Goal: Task Accomplishment & Management: Manage account settings

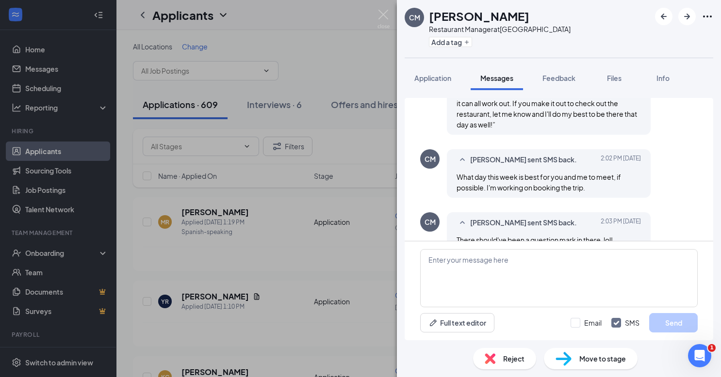
scroll to position [664, 0]
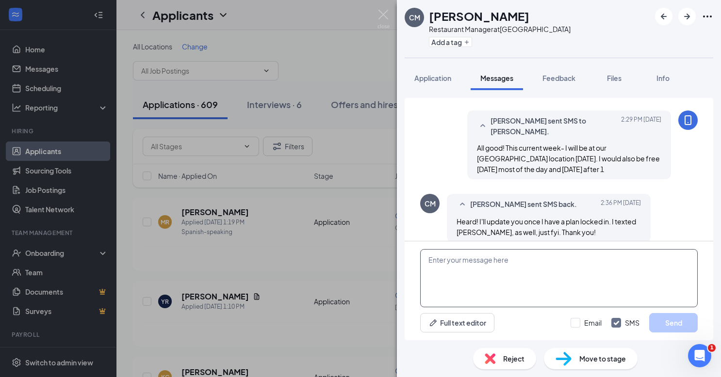
click at [481, 282] on textarea at bounding box center [558, 278] width 277 height 58
type textarea "Sounds good- thank you!!"
click at [668, 327] on button "Send" at bounding box center [673, 322] width 48 height 19
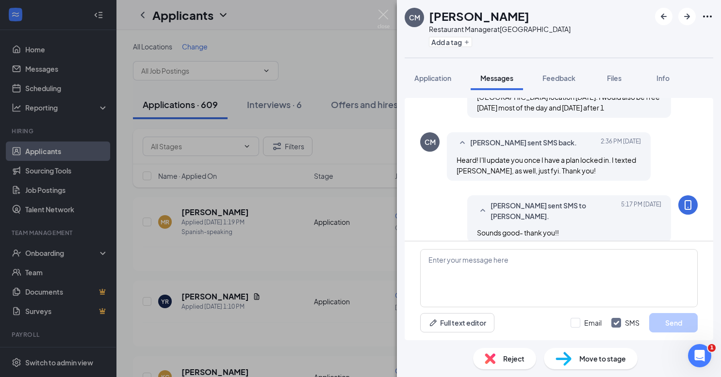
scroll to position [726, 0]
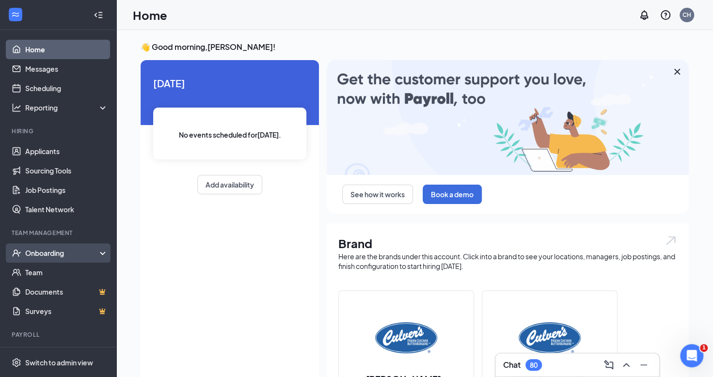
click at [35, 252] on div "Onboarding" at bounding box center [62, 253] width 75 height 10
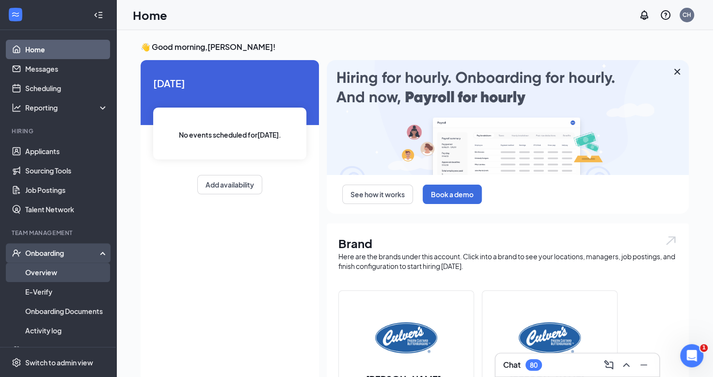
click at [36, 271] on link "Overview" at bounding box center [66, 272] width 83 height 19
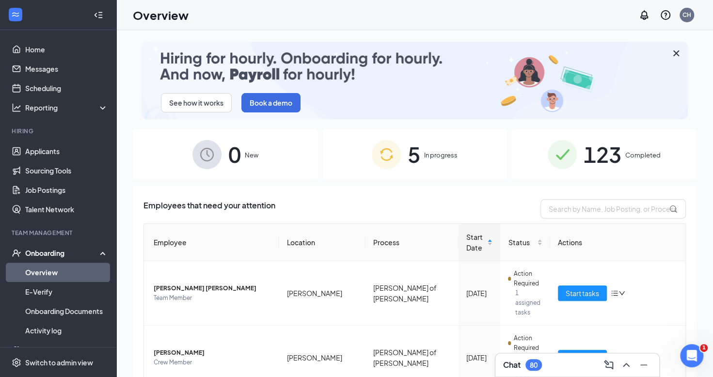
click at [36, 271] on link "Overview" at bounding box center [66, 272] width 83 height 19
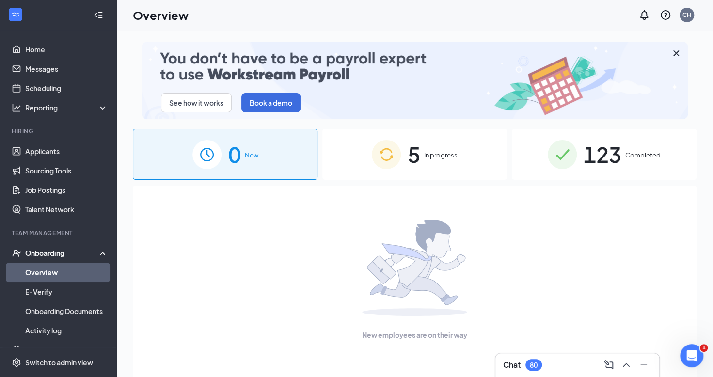
click at [410, 153] on span "5" at bounding box center [414, 154] width 13 height 33
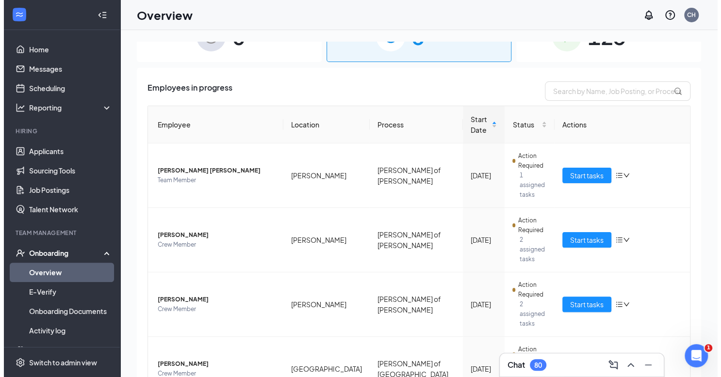
scroll to position [120, 0]
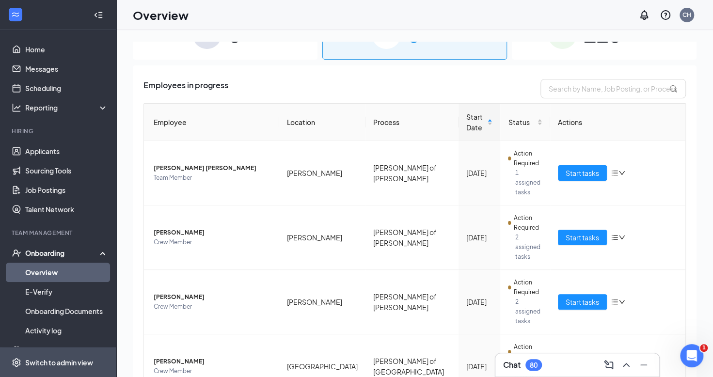
click at [80, 369] on span "Switch to admin view" at bounding box center [66, 363] width 83 height 30
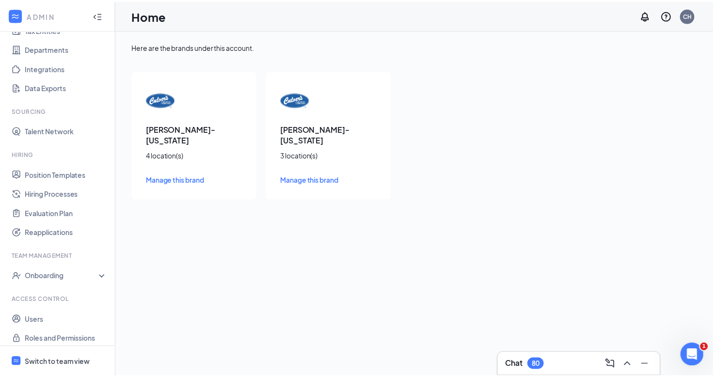
scroll to position [89, 0]
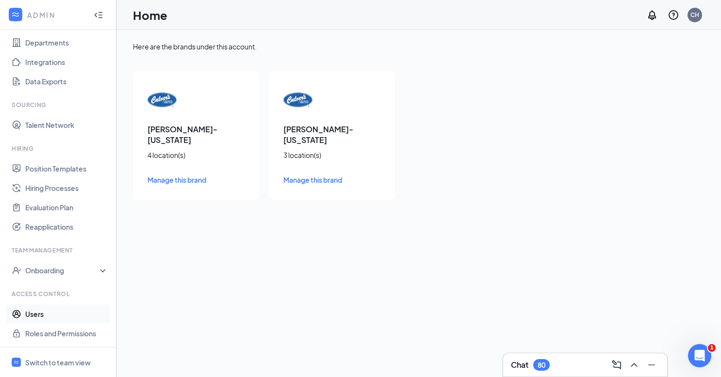
click at [26, 311] on link "Users" at bounding box center [66, 314] width 83 height 19
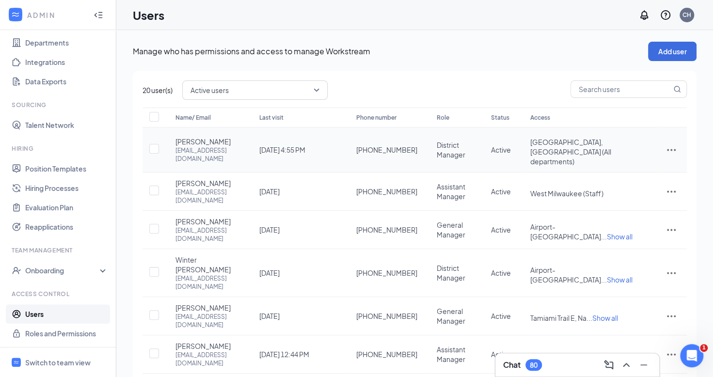
click at [671, 149] on icon "ActionsIcon" at bounding box center [671, 150] width 9 height 2
click at [647, 166] on span "Edit user" at bounding box center [639, 165] width 60 height 11
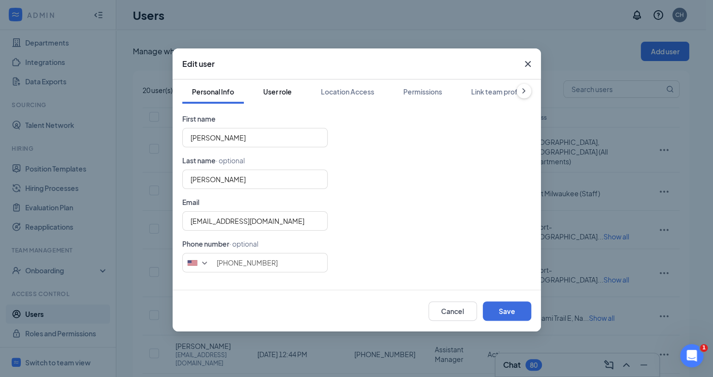
click at [280, 97] on button "User role" at bounding box center [278, 92] width 48 height 24
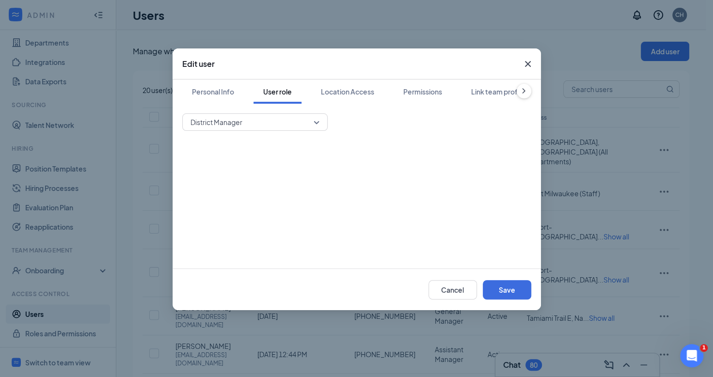
click at [295, 115] on span "District Manager" at bounding box center [251, 122] width 120 height 15
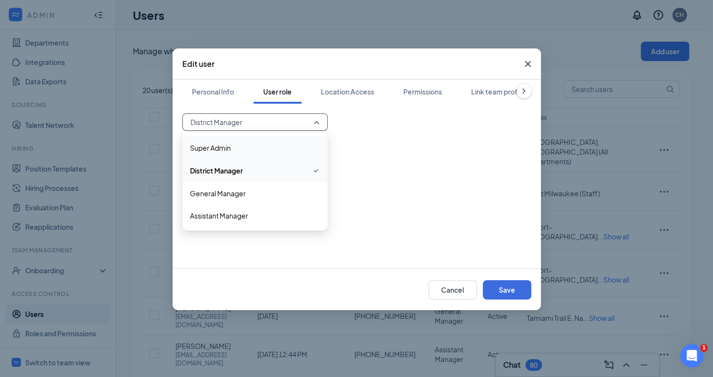
click at [265, 150] on span "Super Admin" at bounding box center [255, 148] width 130 height 11
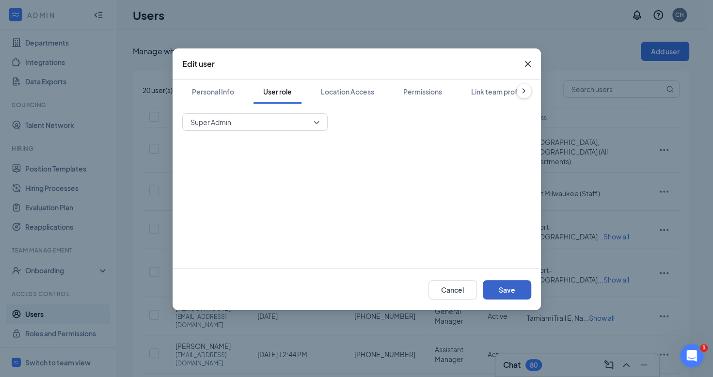
click at [507, 296] on button "Save" at bounding box center [507, 289] width 48 height 19
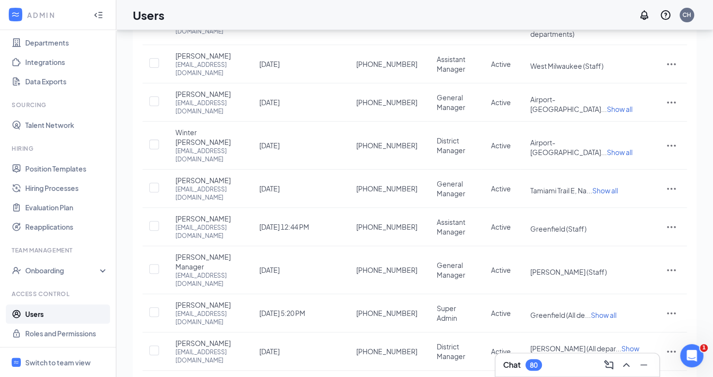
scroll to position [144, 0]
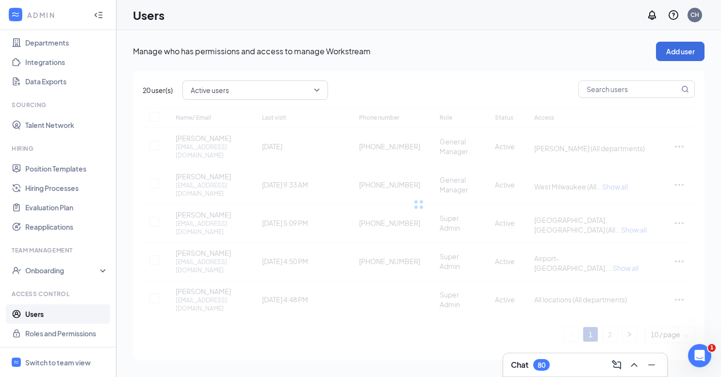
checkbox input "false"
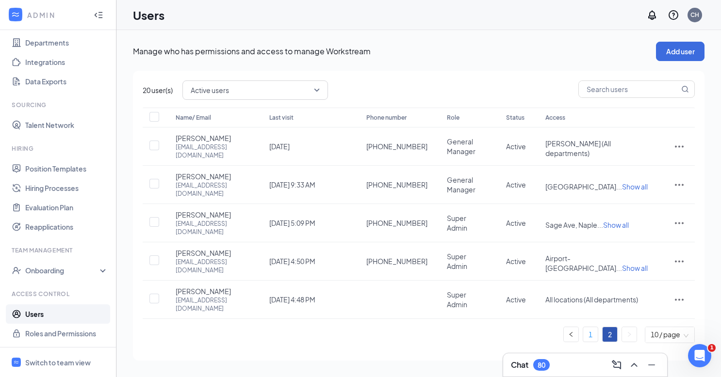
click at [586, 327] on link "1" at bounding box center [590, 334] width 15 height 15
